Goal: Find specific page/section: Find specific page/section

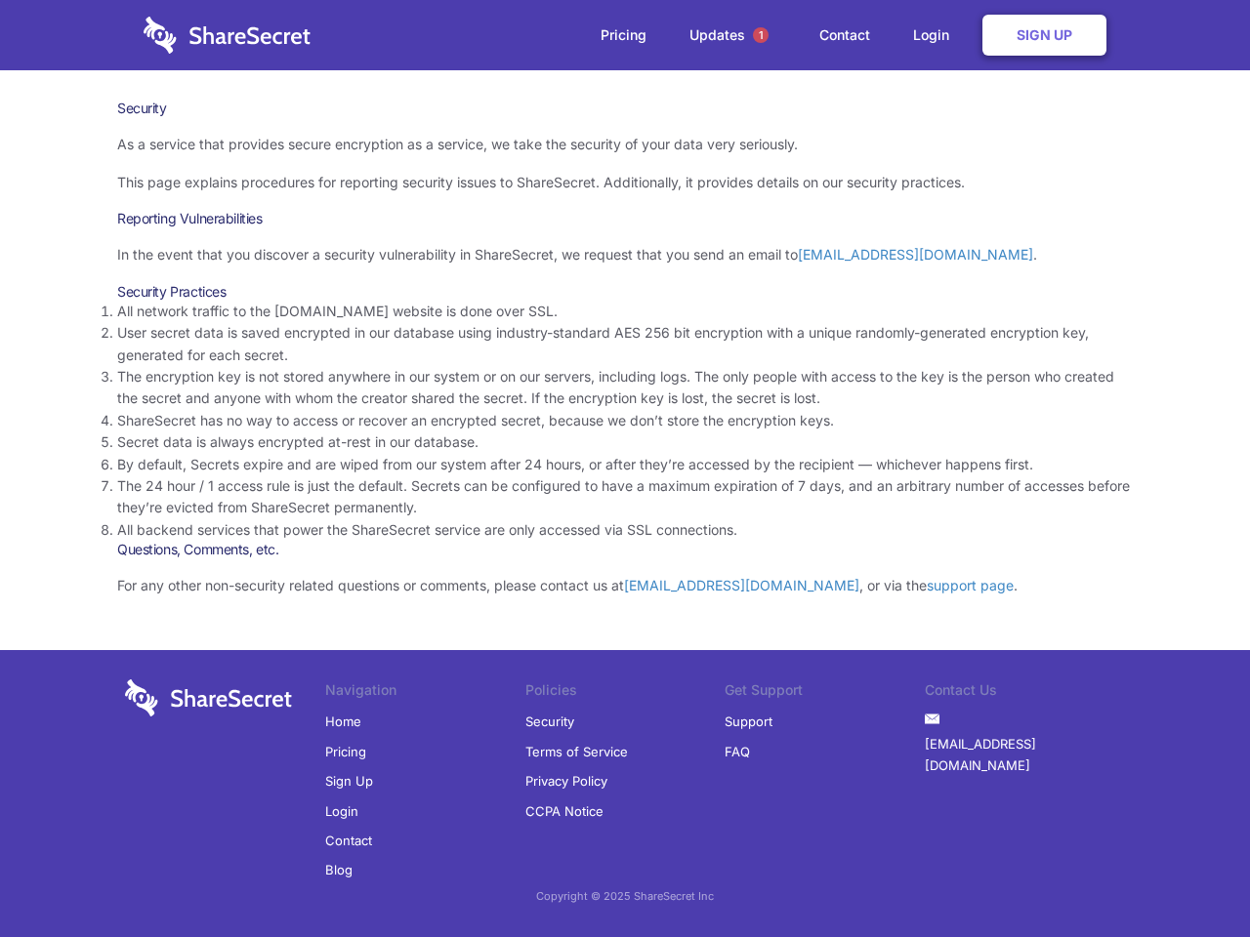
click at [625, 469] on li "By default, Secrets expire and are wiped from our system after 24 hours, or aft…" at bounding box center [624, 464] width 1015 height 21
click at [760, 35] on span "1" at bounding box center [761, 35] width 16 height 16
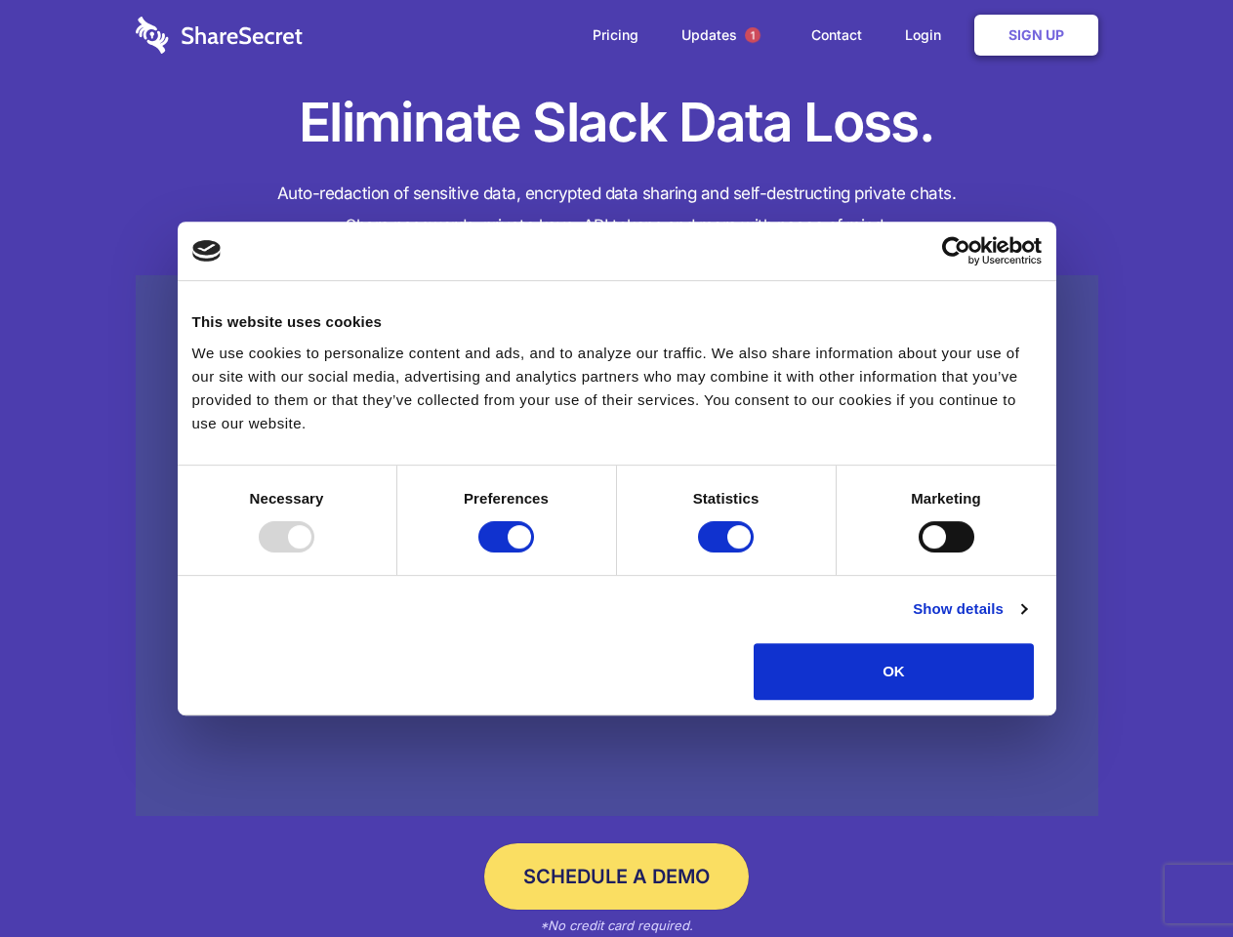
click at [314, 553] on div at bounding box center [287, 536] width 56 height 31
click at [534, 553] on input "Preferences" at bounding box center [506, 536] width 56 height 31
checkbox input "false"
click at [728, 553] on input "Statistics" at bounding box center [726, 536] width 56 height 31
checkbox input "false"
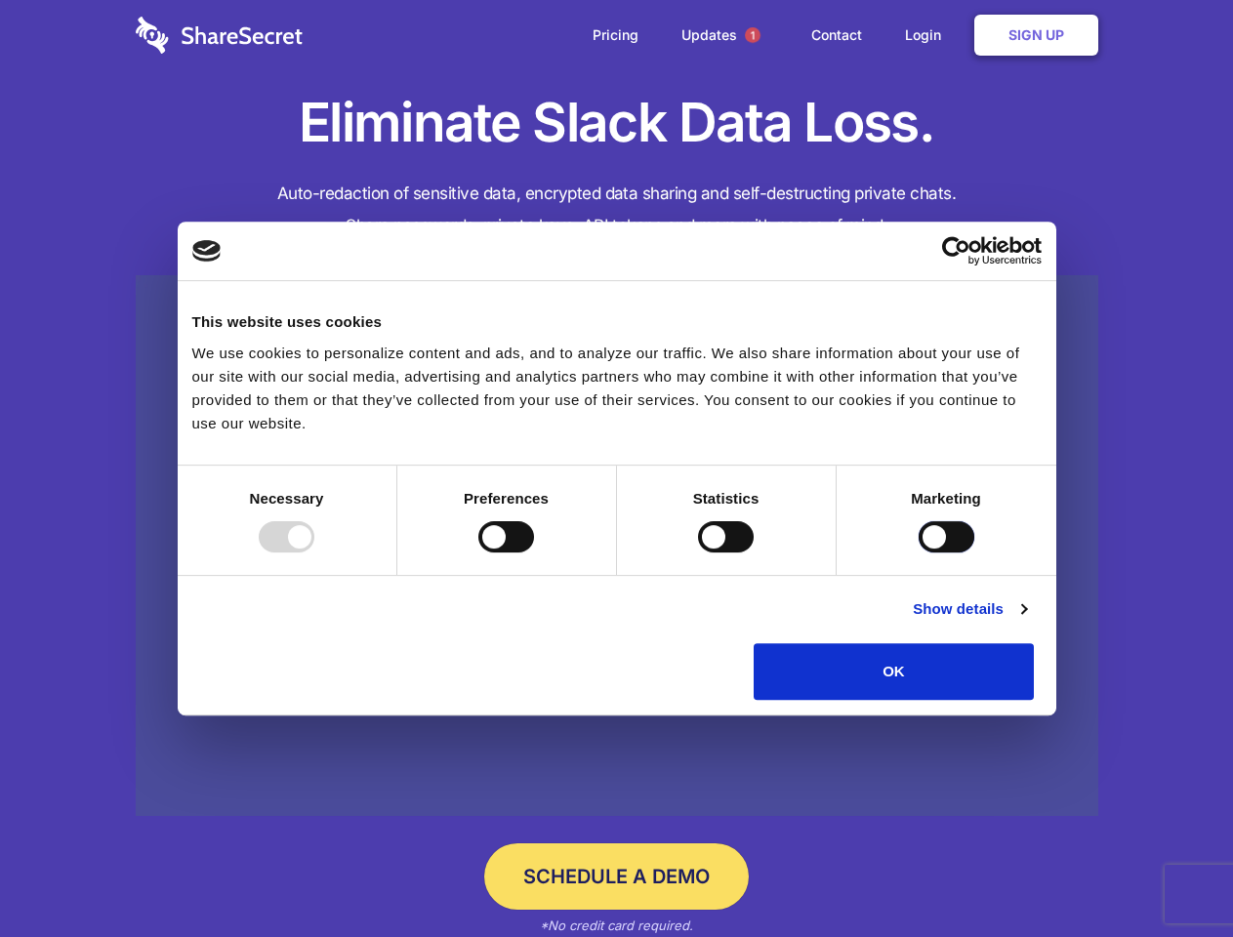
click at [919, 553] on input "Marketing" at bounding box center [947, 536] width 56 height 31
checkbox input "true"
click at [1026, 621] on link "Show details" at bounding box center [969, 608] width 113 height 23
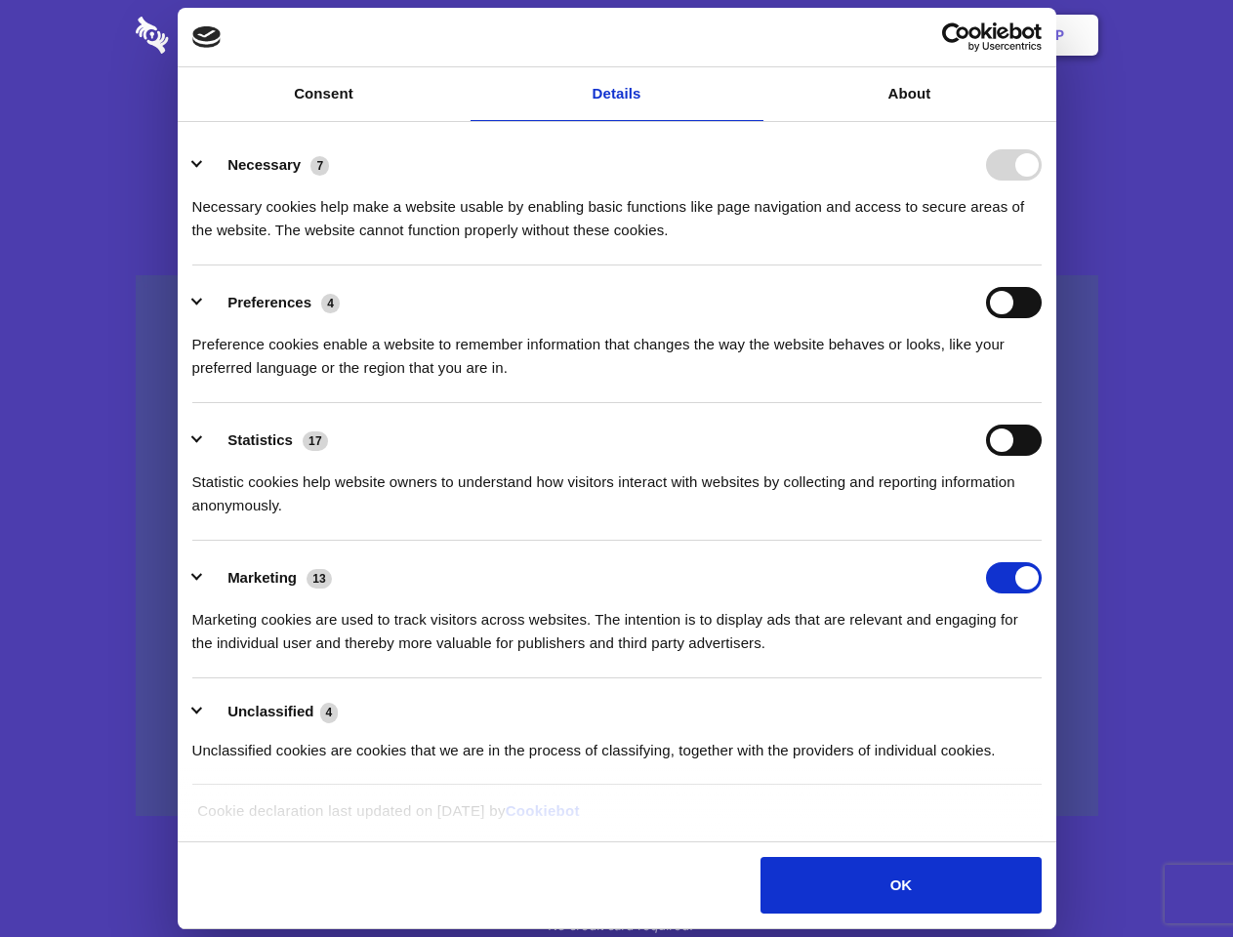
click at [1079, 707] on link at bounding box center [617, 546] width 963 height 542
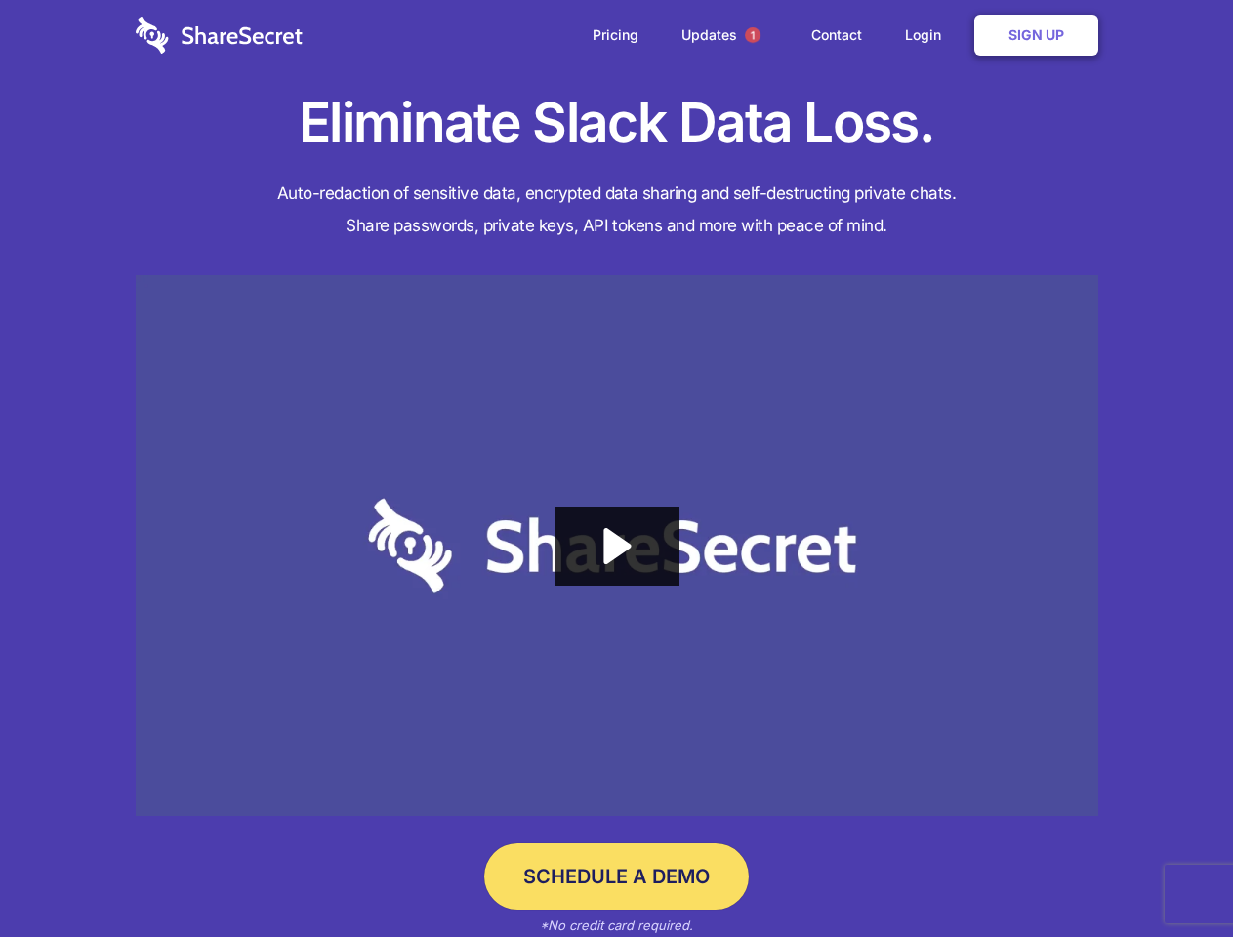
click at [752, 35] on span "1" at bounding box center [753, 35] width 16 height 16
